Goal: Transaction & Acquisition: Purchase product/service

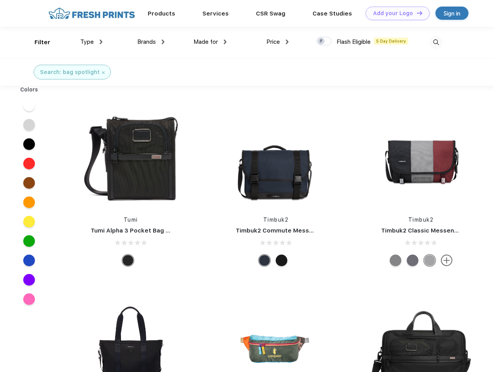
click at [394, 13] on link "Add your Logo Design Tool" at bounding box center [397, 14] width 64 height 14
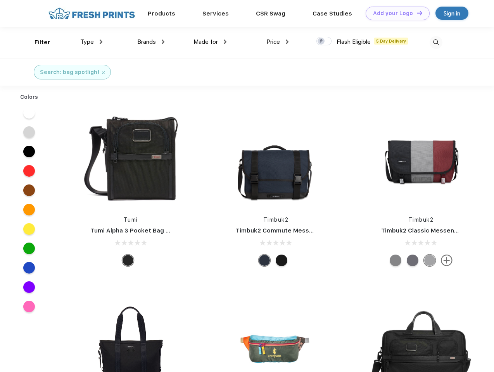
click at [0, 0] on div "Design Tool" at bounding box center [0, 0] width 0 height 0
click at [416, 13] on link "Add your Logo Design Tool" at bounding box center [397, 14] width 64 height 14
click at [37, 42] on div "Filter" at bounding box center [42, 42] width 16 height 9
click at [91, 42] on span "Type" at bounding box center [87, 41] width 14 height 7
click at [151, 42] on span "Brands" at bounding box center [146, 41] width 19 height 7
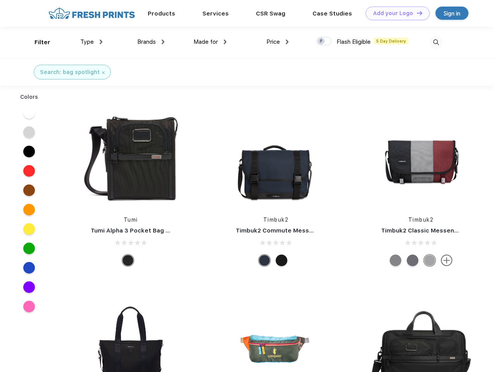
click at [210, 42] on span "Made for" at bounding box center [205, 41] width 24 height 7
click at [277, 42] on span "Price" at bounding box center [273, 41] width 14 height 7
click at [324, 41] on div at bounding box center [323, 41] width 15 height 9
click at [321, 41] on input "checkbox" at bounding box center [318, 38] width 5 height 5
click at [436, 42] on img at bounding box center [435, 42] width 13 height 13
